Goal: Navigation & Orientation: Understand site structure

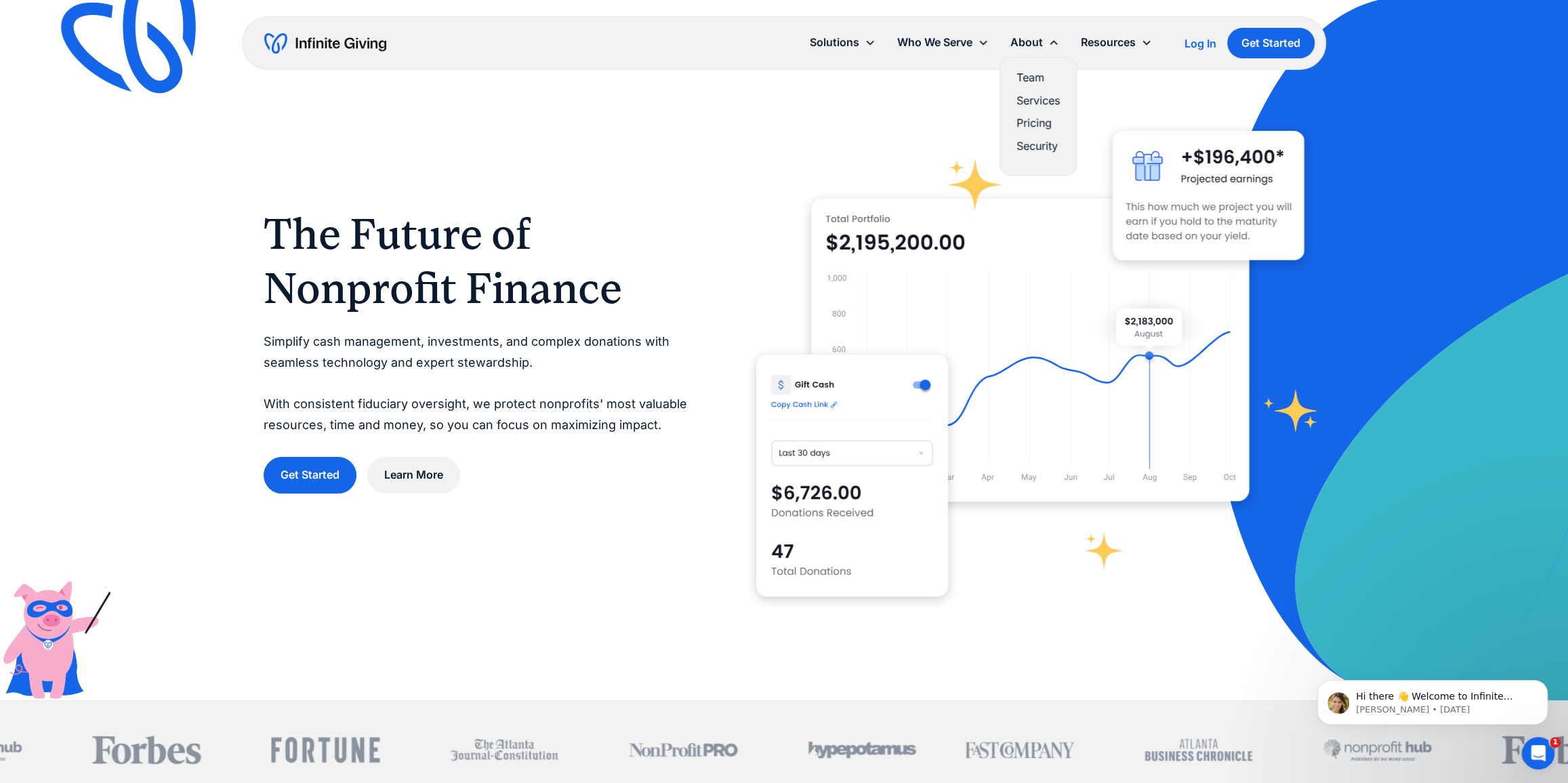
click at [1037, 80] on link "Team" at bounding box center [1039, 77] width 44 height 18
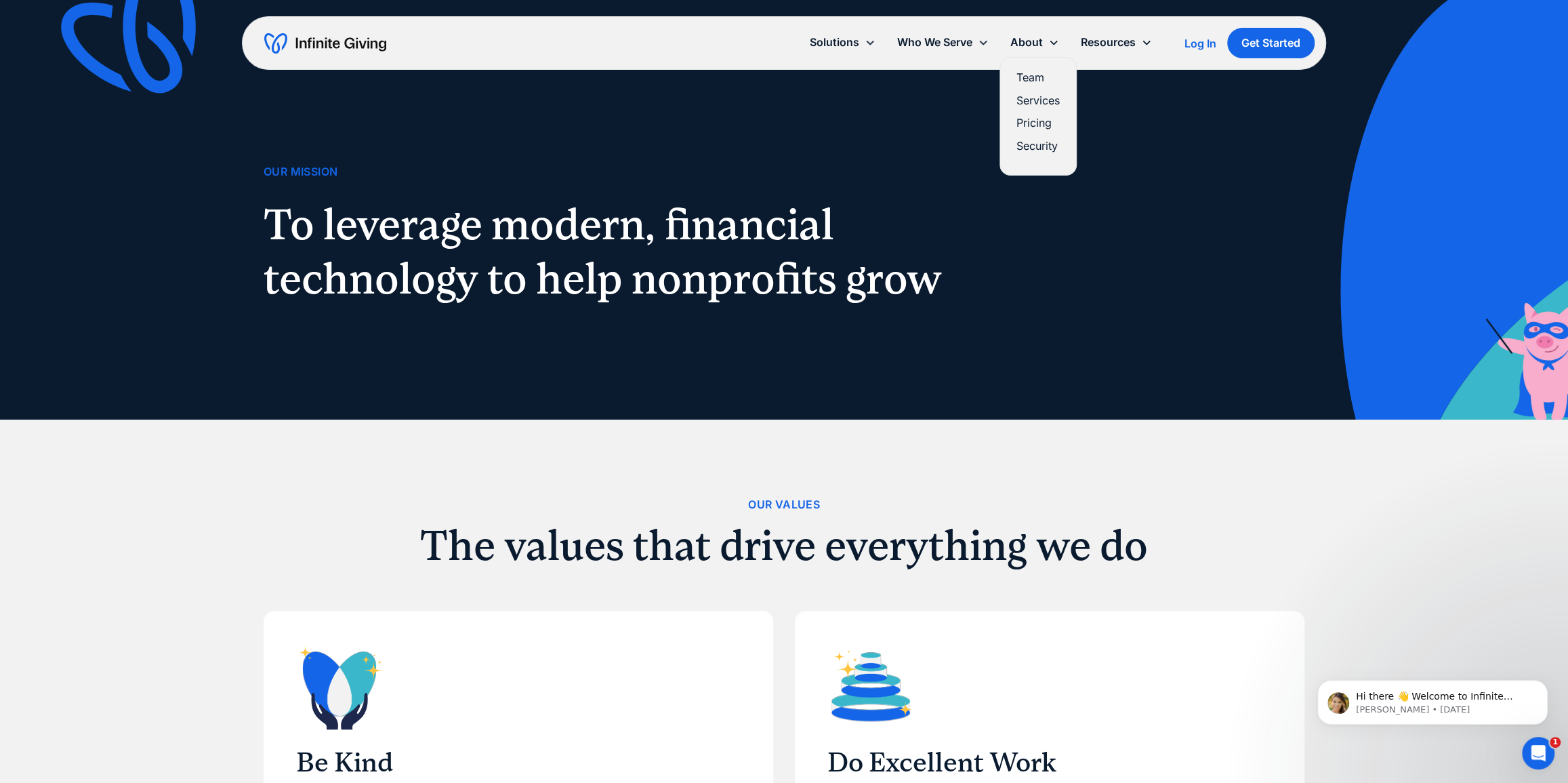
click at [1044, 34] on div "About" at bounding box center [1035, 42] width 70 height 29
click at [1036, 43] on div "About" at bounding box center [1027, 42] width 33 height 18
click at [1029, 101] on link "Services" at bounding box center [1039, 100] width 44 height 18
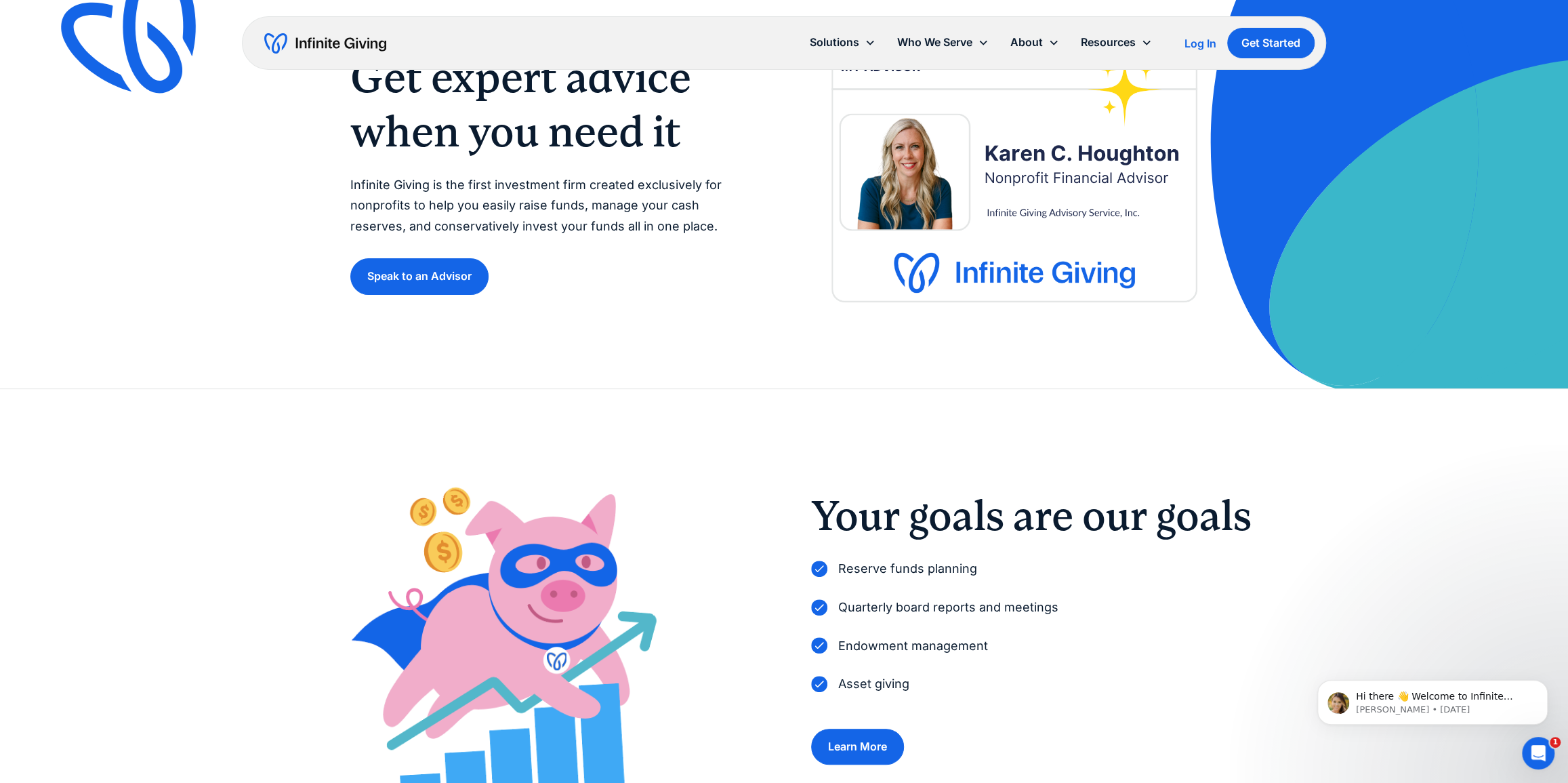
scroll to position [102, 0]
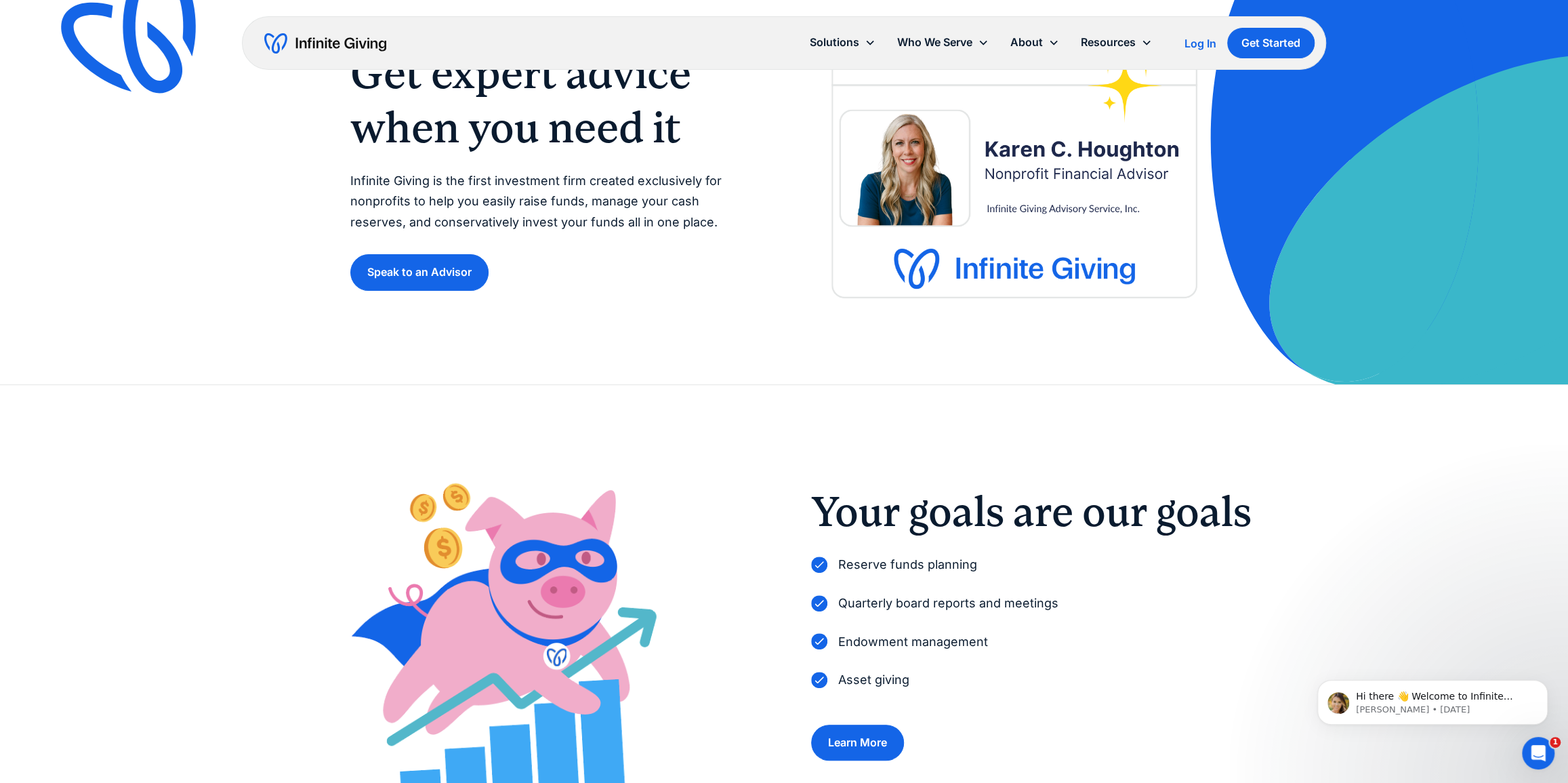
click at [320, 44] on img "home" at bounding box center [325, 44] width 122 height 22
